Goal: Information Seeking & Learning: Compare options

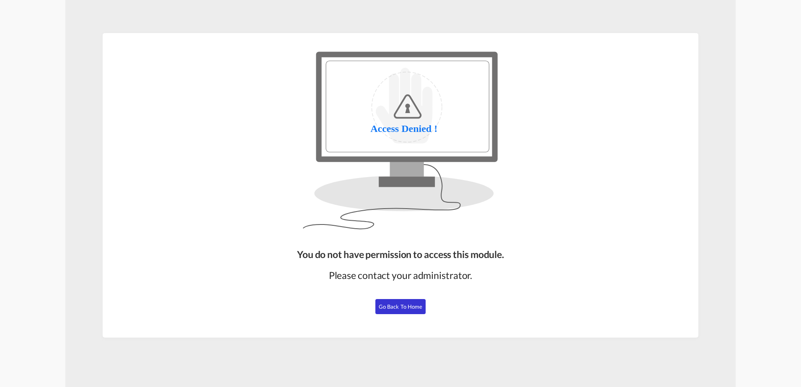
click at [406, 307] on span "Go Back to Home" at bounding box center [401, 306] width 44 height 7
